Goal: Complete application form: Complete application form

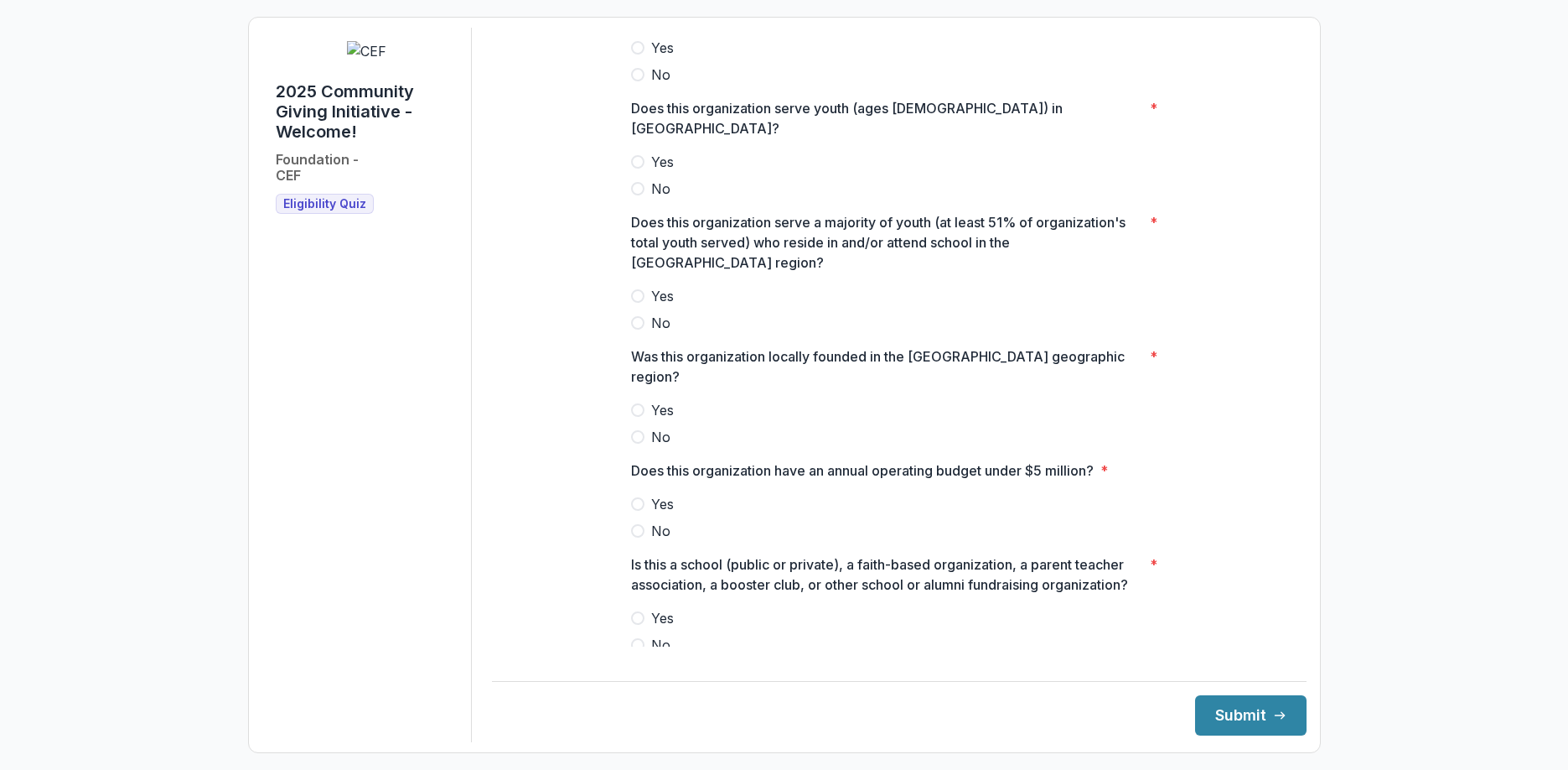
scroll to position [192, 0]
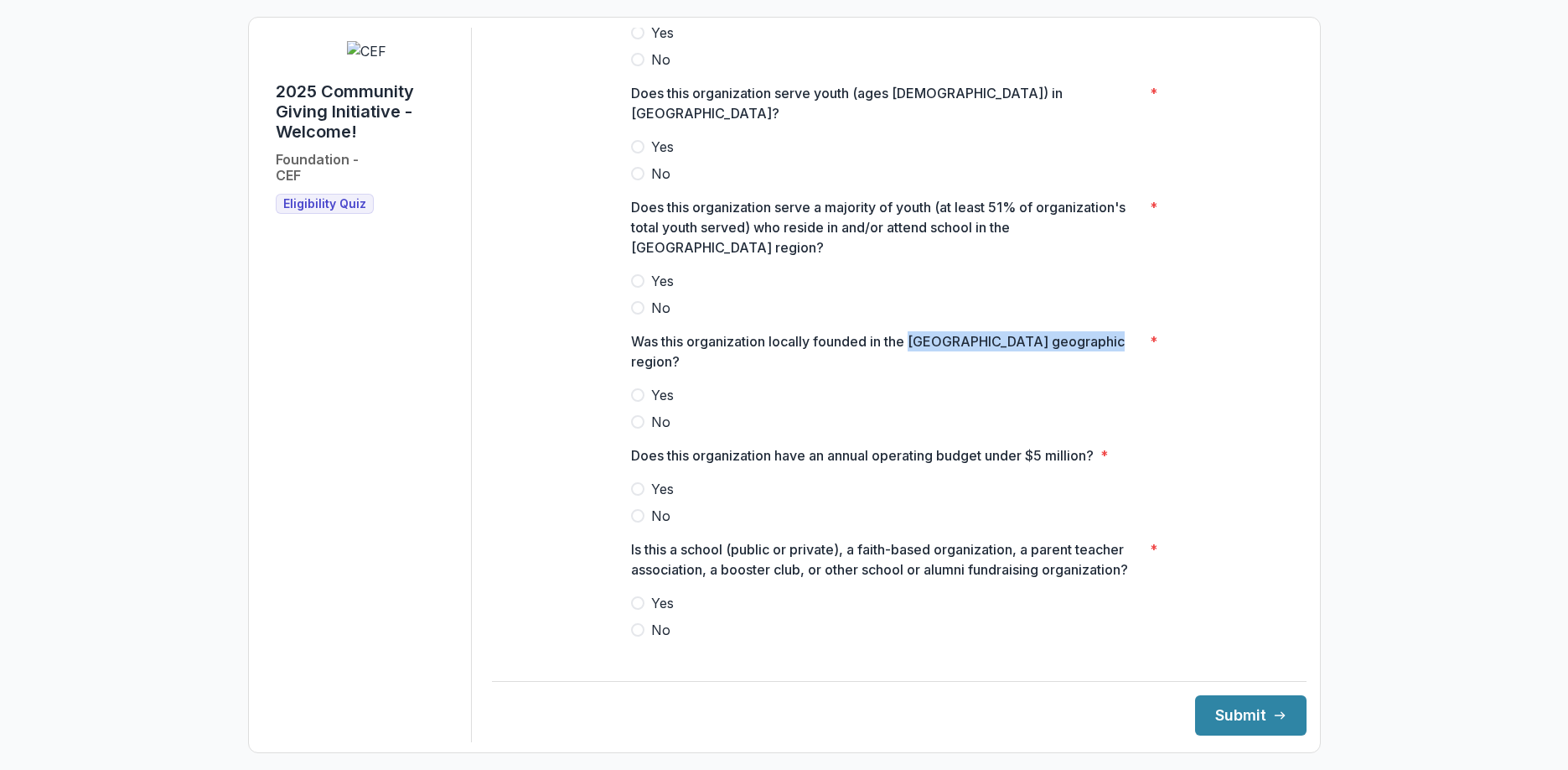
drag, startPoint x: 1020, startPoint y: 333, endPoint x: 1109, endPoint y: 335, distance: 89.0
click at [1109, 335] on p "Was this organization locally founded in the [GEOGRAPHIC_DATA] geographic regio…" at bounding box center [887, 351] width 512 height 40
click at [958, 333] on p "Was this organization locally founded in the West Contra Costa geographic regio…" at bounding box center [887, 351] width 512 height 40
drag, startPoint x: 941, startPoint y: 333, endPoint x: 909, endPoint y: 338, distance: 32.4
click at [909, 338] on p "Was this organization locally founded in the West Contra Costa geographic regio…" at bounding box center [887, 351] width 512 height 40
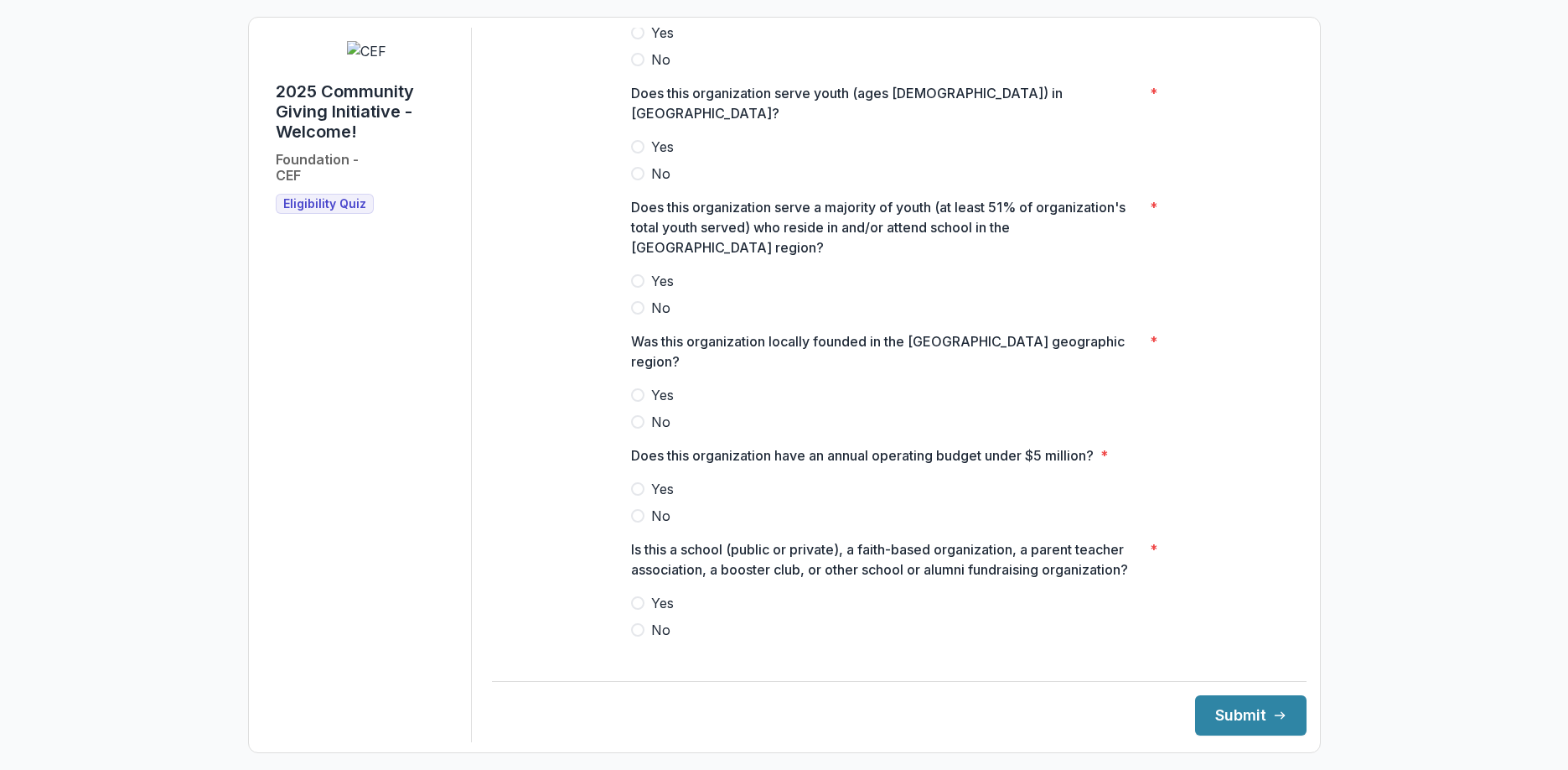
click at [844, 445] on p "Does this organization have an annual operating budget under $5 million?" at bounding box center [862, 455] width 463 height 20
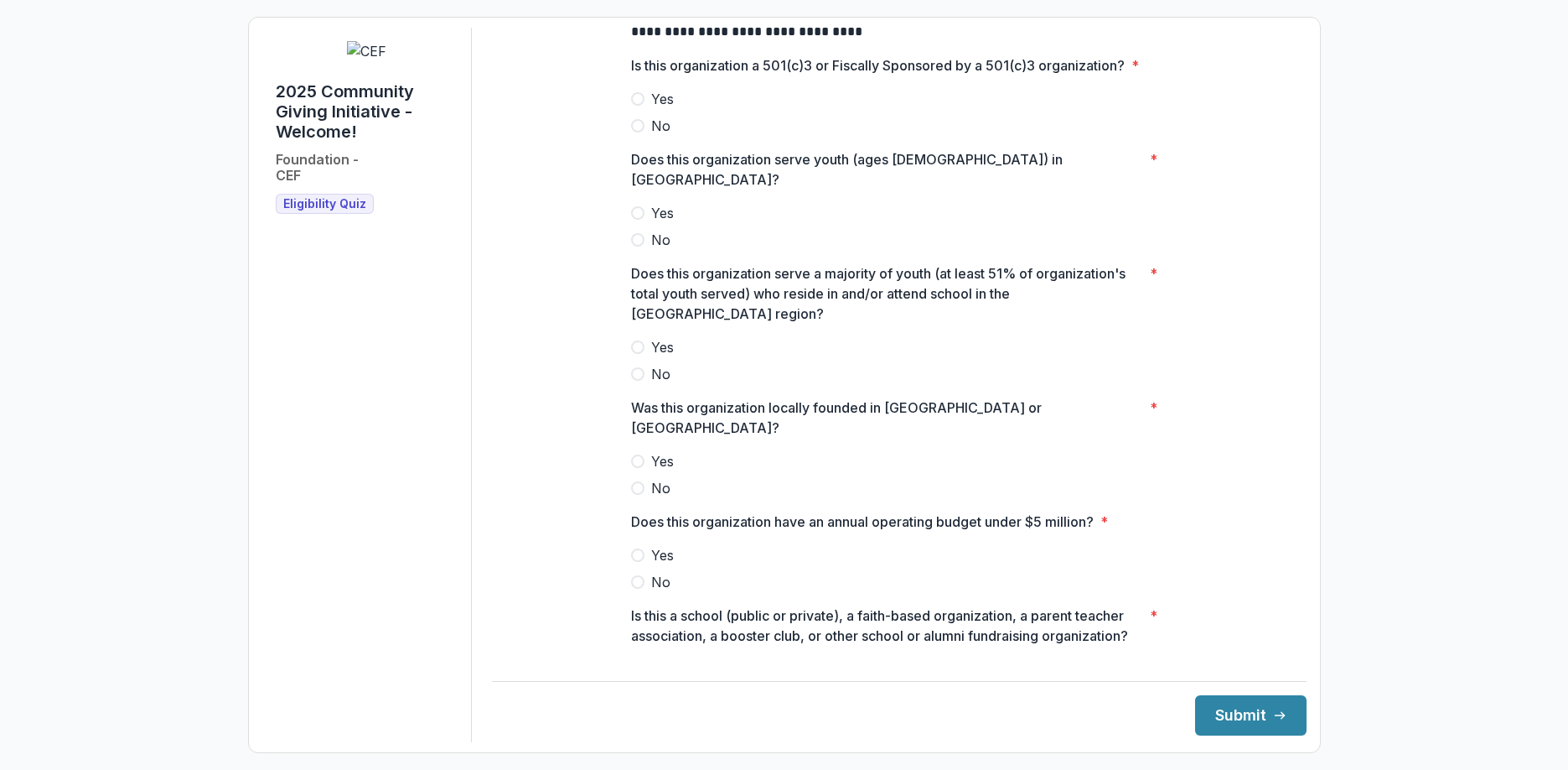
scroll to position [147, 0]
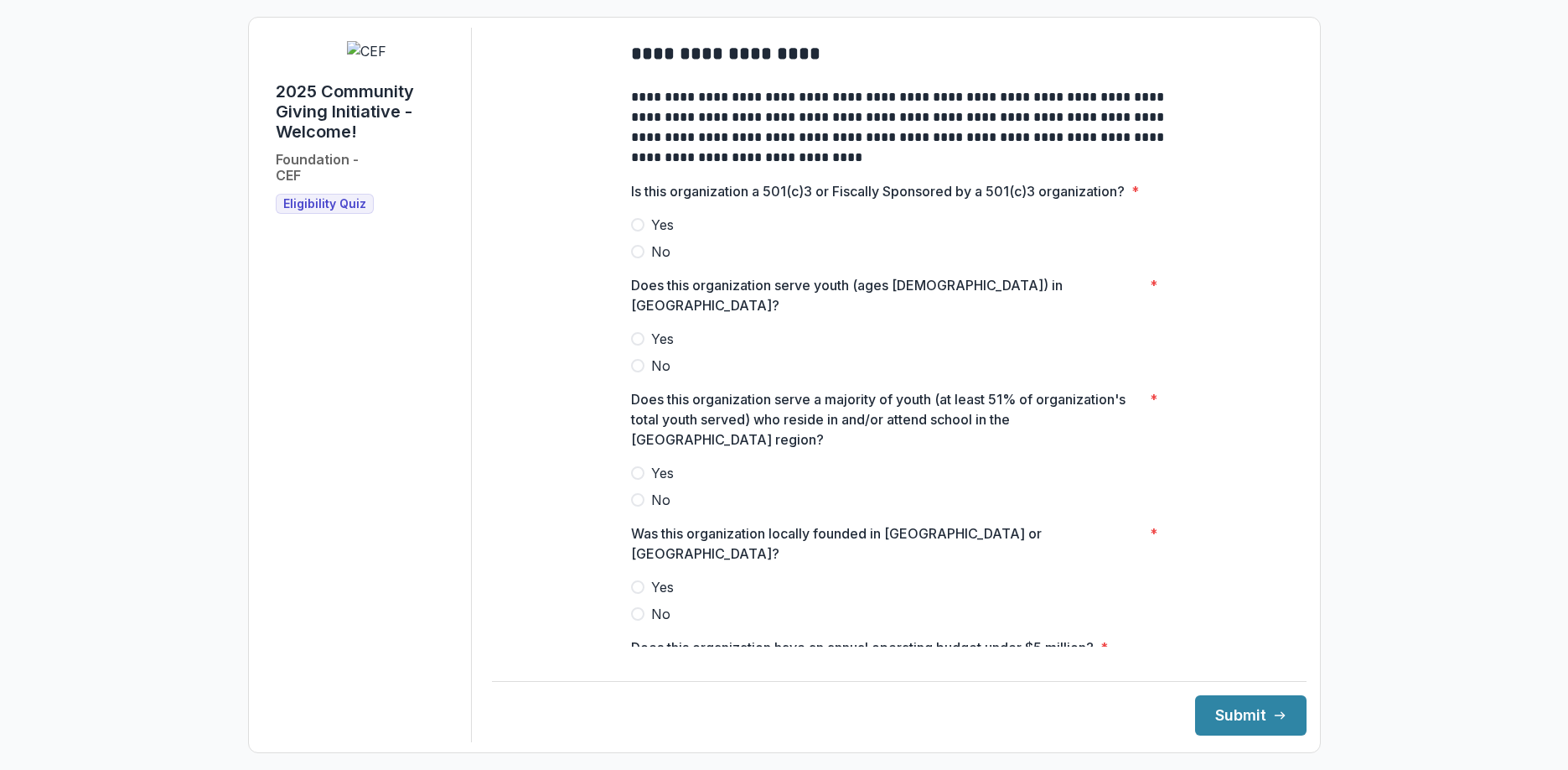
scroll to position [172, 0]
